Goal: Entertainment & Leisure: Consume media (video, audio)

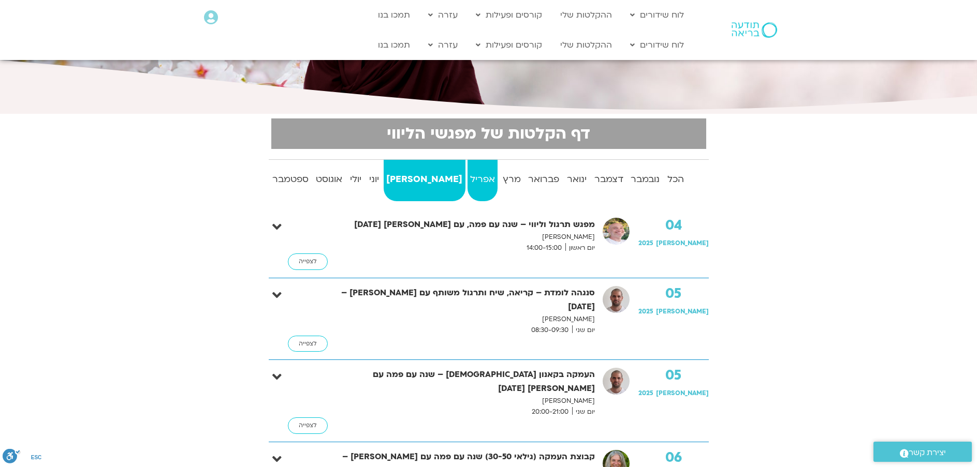
click at [467, 174] on strong "אפריל" at bounding box center [482, 180] width 31 height 16
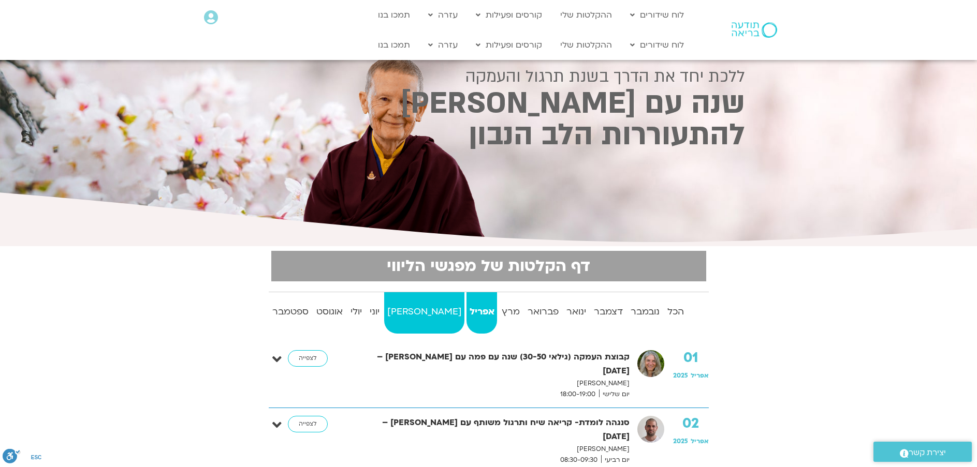
click at [414, 312] on strong "[PERSON_NAME]" at bounding box center [424, 312] width 80 height 16
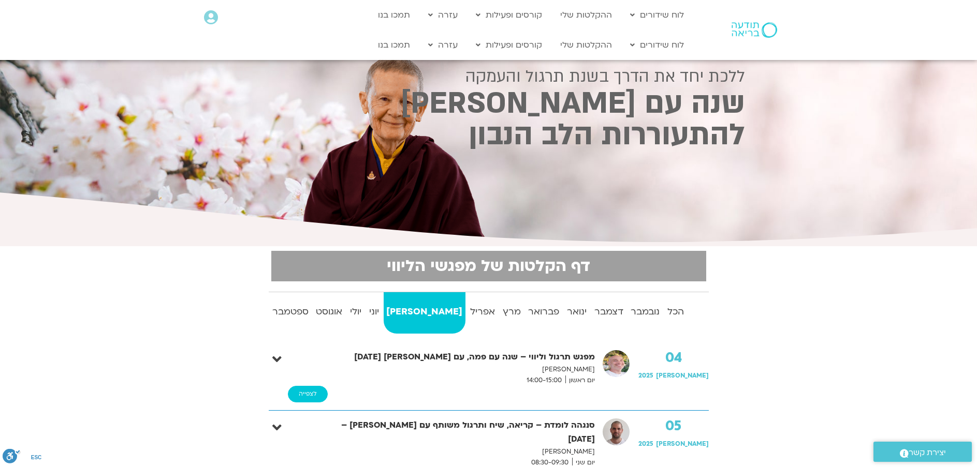
click at [310, 386] on link "לצפייה" at bounding box center [308, 394] width 40 height 17
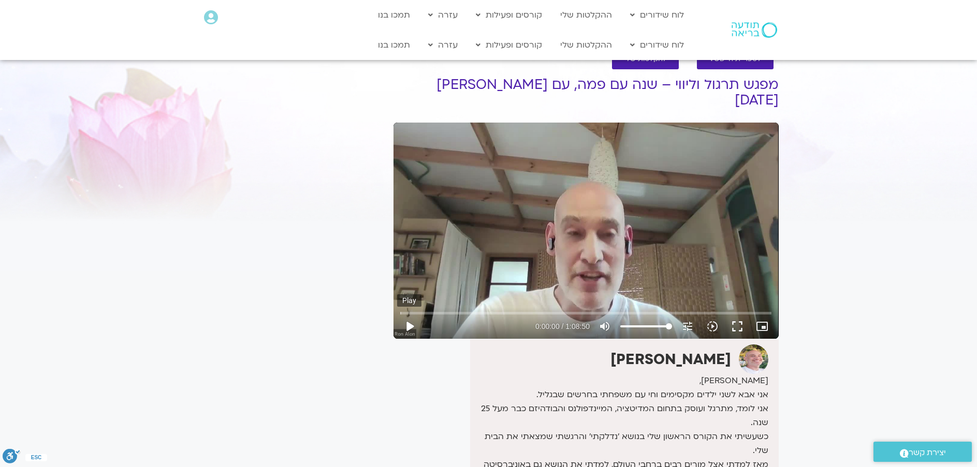
click at [405, 314] on button "play_arrow" at bounding box center [409, 326] width 25 height 25
click at [501, 310] on input "Seek" at bounding box center [585, 313] width 371 height 6
click at [508, 310] on input "Seek" at bounding box center [585, 313] width 371 height 6
click at [513, 310] on input "Seek" at bounding box center [585, 313] width 371 height 6
click at [519, 310] on input "Seek" at bounding box center [585, 313] width 371 height 6
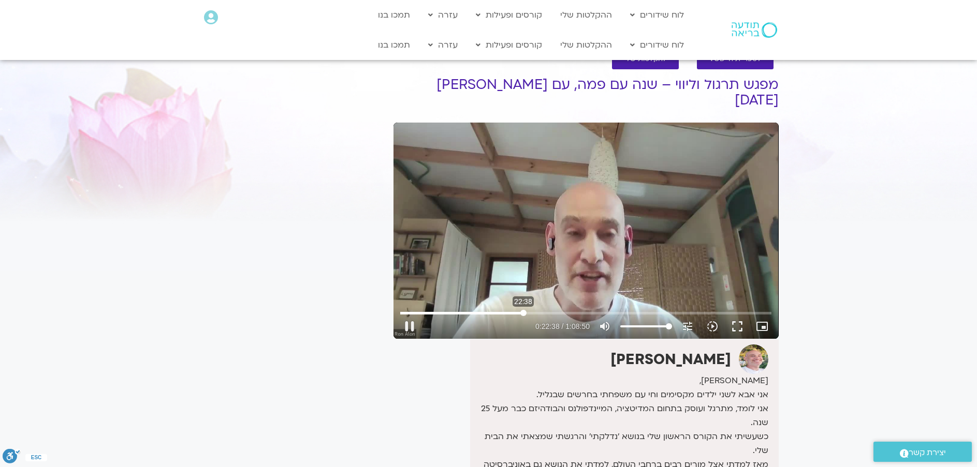
click at [523, 310] on input "Seek" at bounding box center [585, 313] width 371 height 6
click at [528, 310] on input "Seek" at bounding box center [585, 313] width 371 height 6
click at [546, 310] on input "Seek" at bounding box center [585, 313] width 371 height 6
click at [553, 310] on input "Seek" at bounding box center [585, 313] width 371 height 6
click at [559, 310] on input "Seek" at bounding box center [585, 313] width 371 height 6
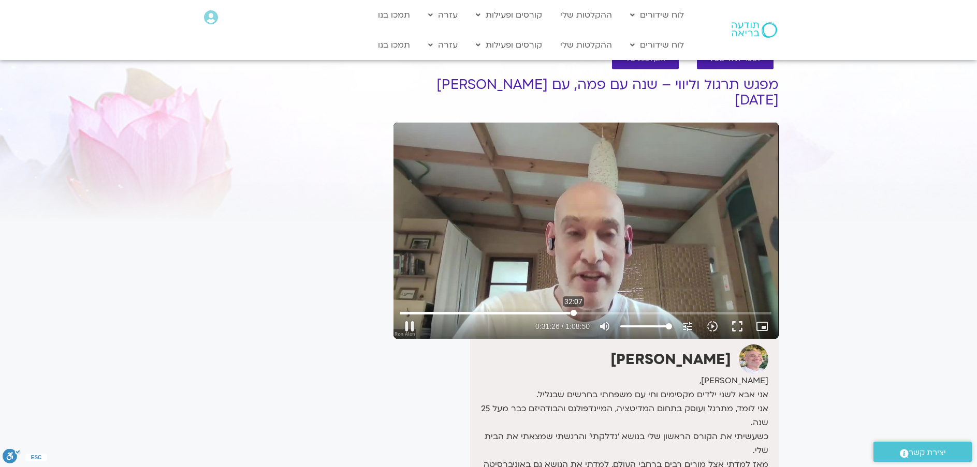
click at [574, 310] on input "Seek" at bounding box center [585, 313] width 371 height 6
click at [578, 310] on input "Seek" at bounding box center [585, 313] width 371 height 6
type input "4022.009773"
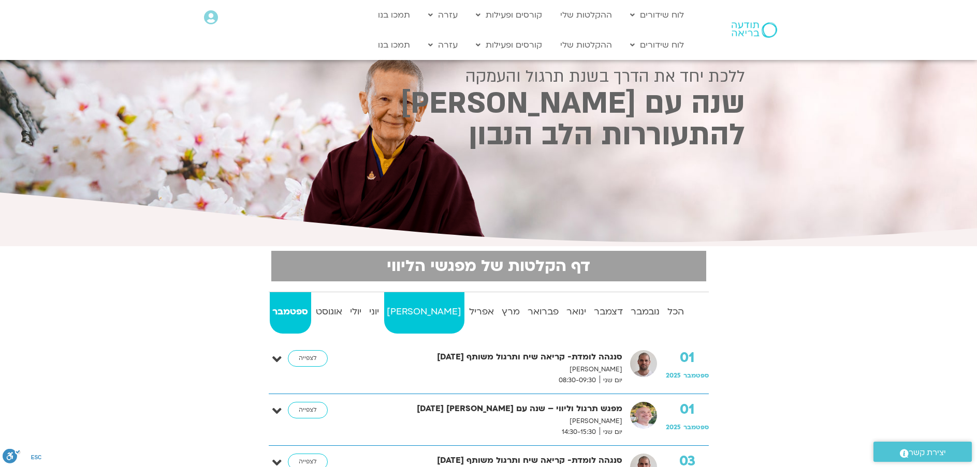
click at [412, 312] on strong "[PERSON_NAME]" at bounding box center [424, 312] width 80 height 16
